Goal: Register for event/course

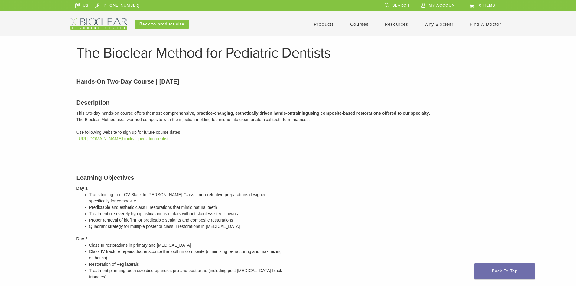
click at [358, 23] on link "Courses" at bounding box center [359, 23] width 18 height 5
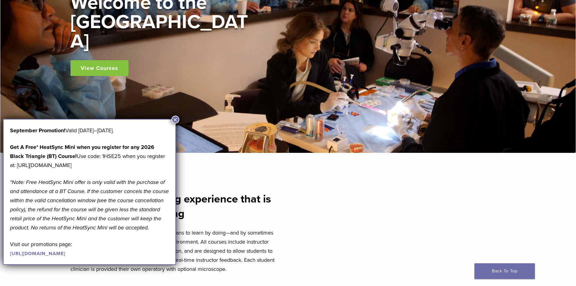
scroll to position [121, 0]
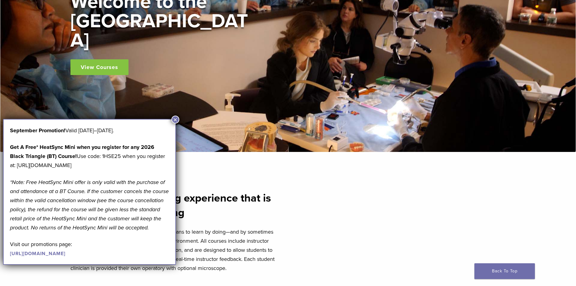
click at [175, 121] on button "×" at bounding box center [176, 120] width 8 height 8
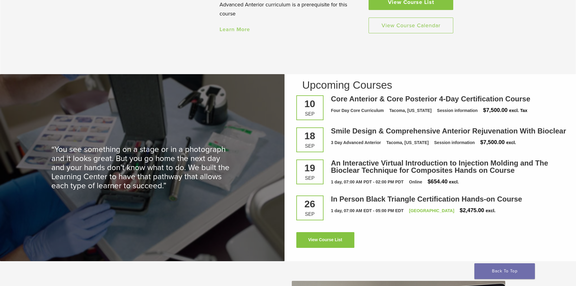
scroll to position [817, 0]
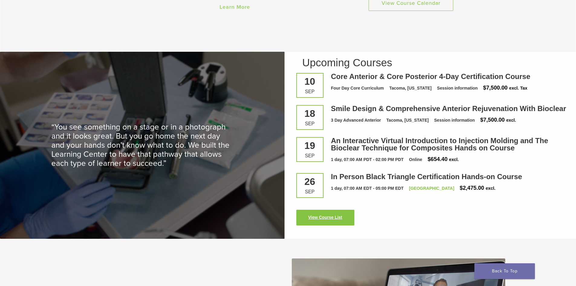
click at [322, 214] on link "View Course List" at bounding box center [325, 218] width 58 height 16
